Goal: Task Accomplishment & Management: Use online tool/utility

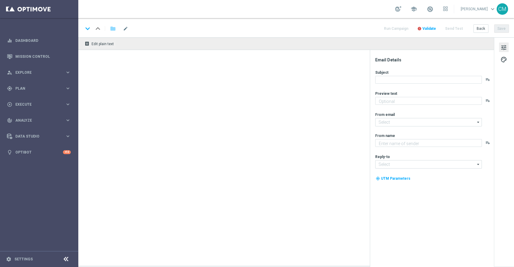
type textarea "Ti abbiamo accreditato 2€ di bonus Slot"
type textarea "Sisal"
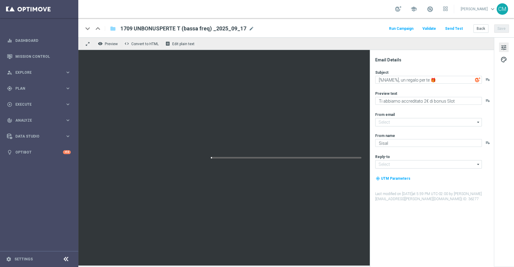
type input "[EMAIL_ADDRESS][DOMAIN_NAME]"
click at [433, 11] on span at bounding box center [430, 9] width 7 height 7
